Goal: Task Accomplishment & Management: Use online tool/utility

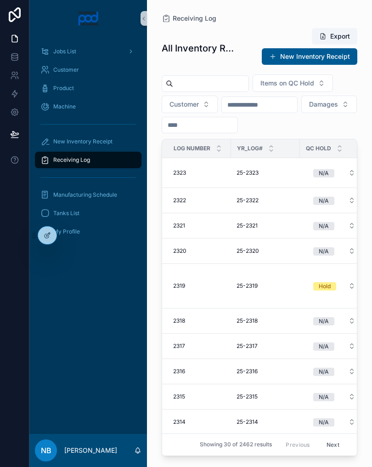
click at [194, 96] on button "Customer" at bounding box center [190, 104] width 56 height 17
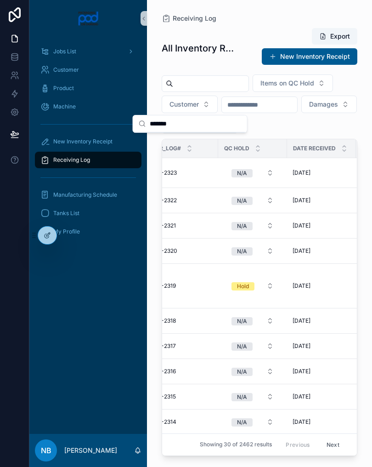
scroll to position [0, 112]
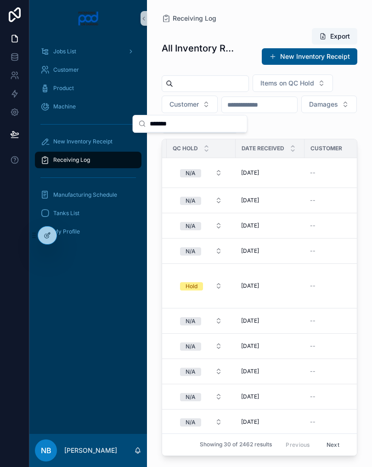
type input "*******"
click at [211, 89] on input "scrollable content" at bounding box center [210, 83] width 75 height 13
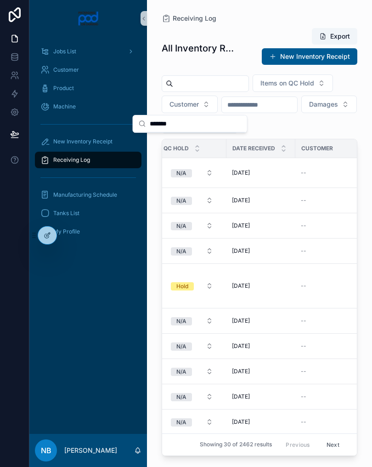
scroll to position [0, 147]
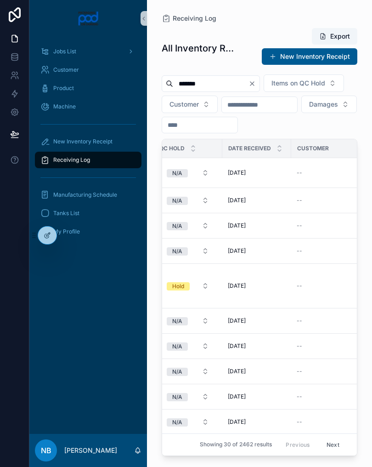
type input "*******"
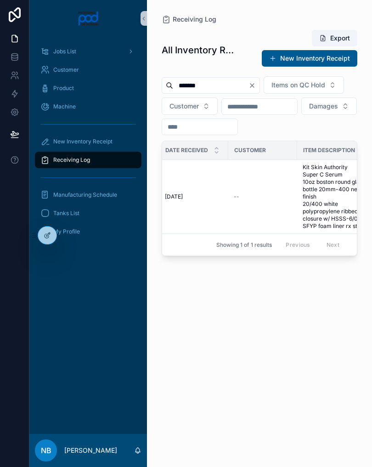
scroll to position [0, 238]
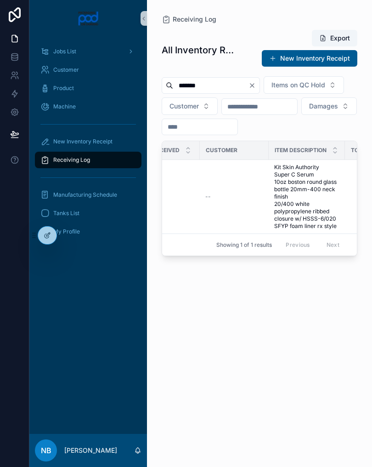
click at [330, 211] on span "Kit Skin Authority Super C Serum 10oz boston round glass bottle 20mm-400 neck f…" at bounding box center [306, 197] width 65 height 66
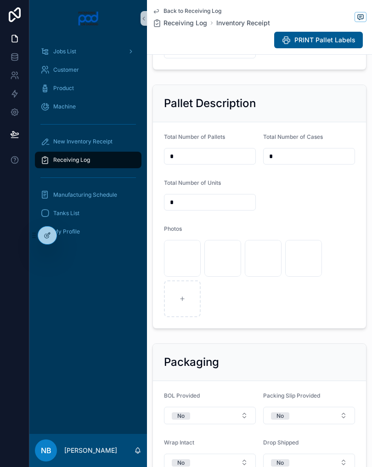
scroll to position [352, 0]
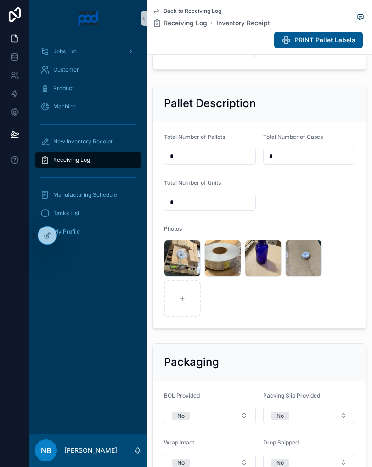
click at [212, 277] on div "image .jpg" at bounding box center [223, 258] width 37 height 37
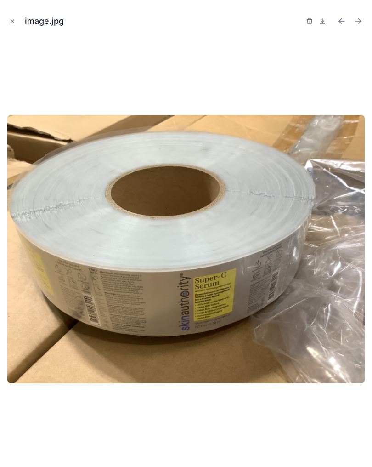
click at [12, 24] on button "Close modal" at bounding box center [12, 21] width 10 height 10
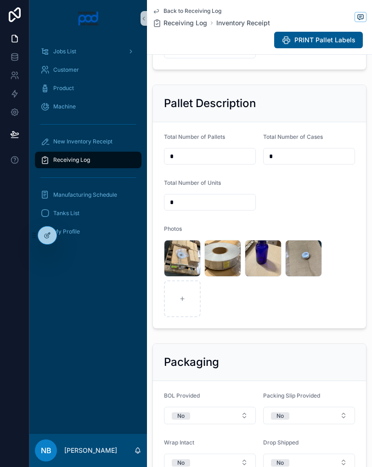
click at [0, 0] on span ".jpg" at bounding box center [0, 0] width 0 height 0
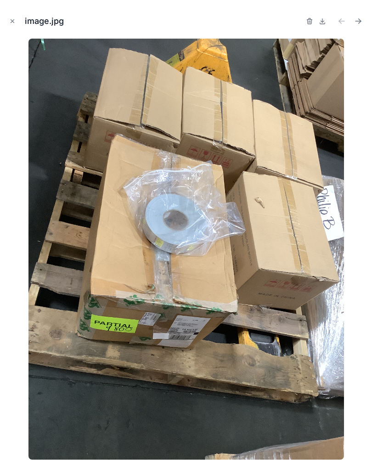
click at [8, 25] on button "Close modal" at bounding box center [12, 21] width 10 height 10
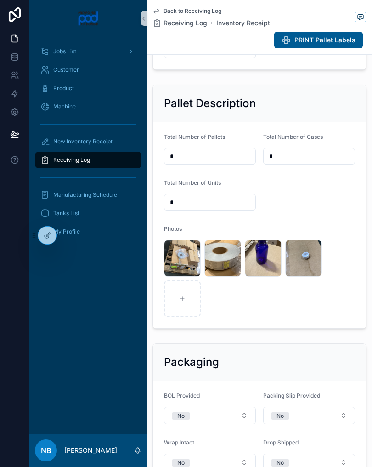
click at [0, 0] on span "image" at bounding box center [0, 0] width 0 height 0
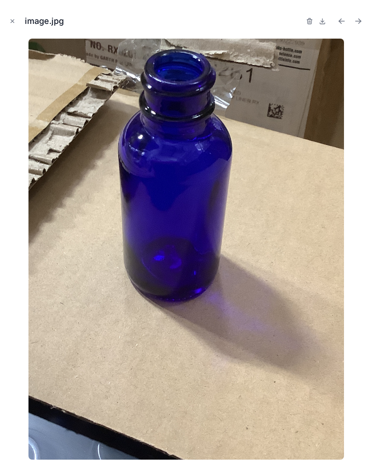
click at [6, 28] on div "image.jpg" at bounding box center [186, 233] width 372 height 467
click at [7, 17] on button "Close modal" at bounding box center [12, 21] width 10 height 10
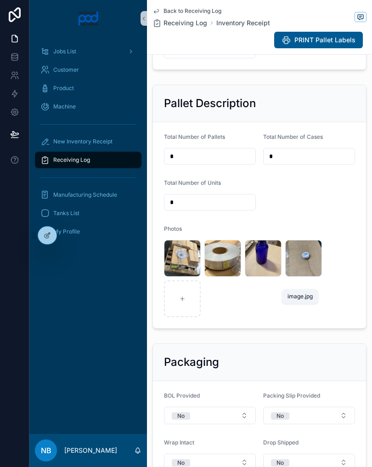
click at [0, 0] on span ".jpg" at bounding box center [0, 0] width 0 height 0
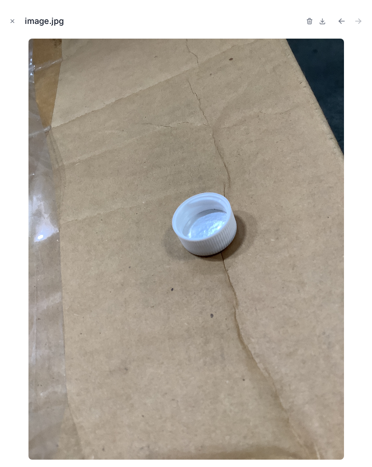
click at [3, 21] on div "image.jpg" at bounding box center [186, 233] width 372 height 467
click at [7, 23] on button "Close modal" at bounding box center [12, 21] width 10 height 10
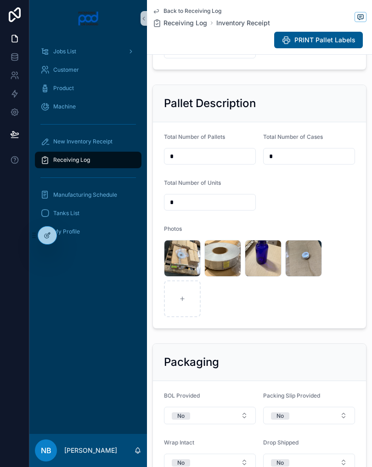
click at [0, 0] on span "image" at bounding box center [0, 0] width 0 height 0
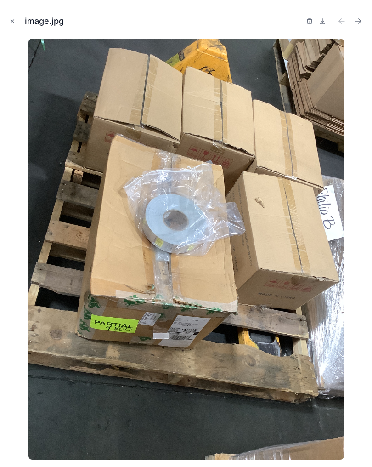
click at [17, 18] on button "Close modal" at bounding box center [12, 21] width 10 height 10
